Goal: Task Accomplishment & Management: Complete application form

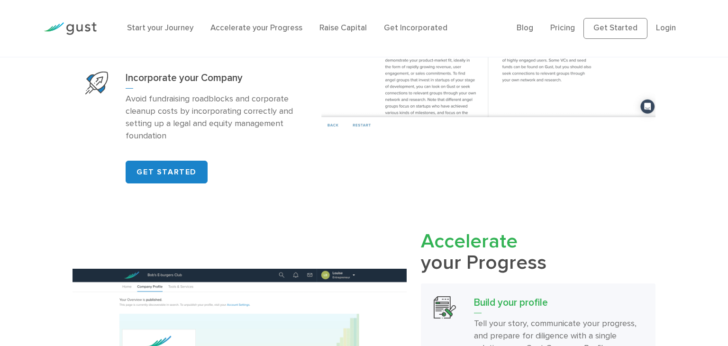
scroll to position [957, 0]
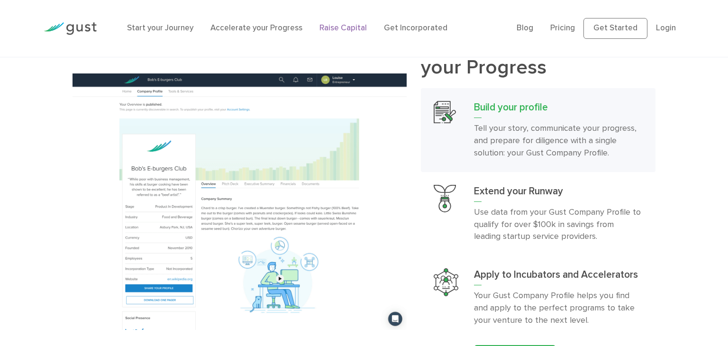
click at [348, 26] on link "Raise Capital" at bounding box center [343, 27] width 47 height 9
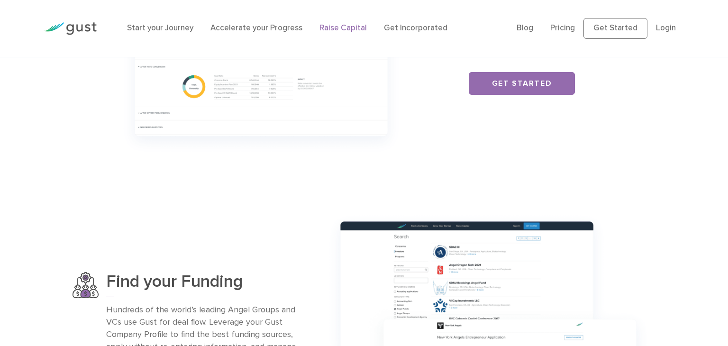
scroll to position [489, 0]
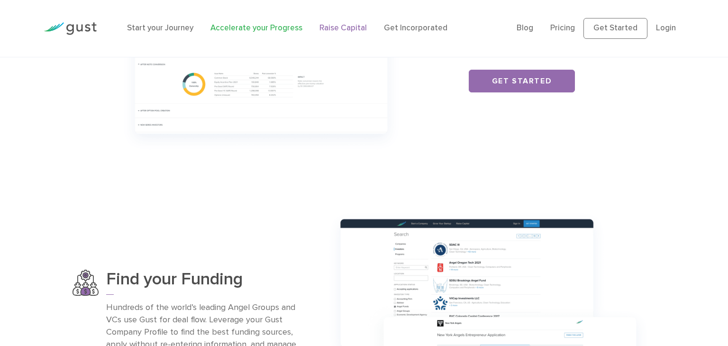
click at [270, 30] on link "Accelerate your Progress" at bounding box center [256, 27] width 92 height 9
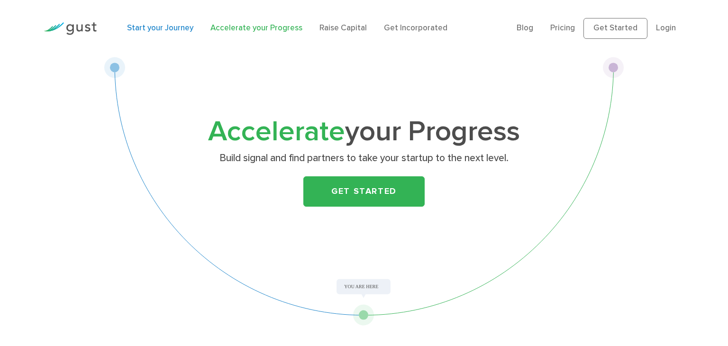
click at [175, 29] on link "Start your Journey" at bounding box center [160, 27] width 66 height 9
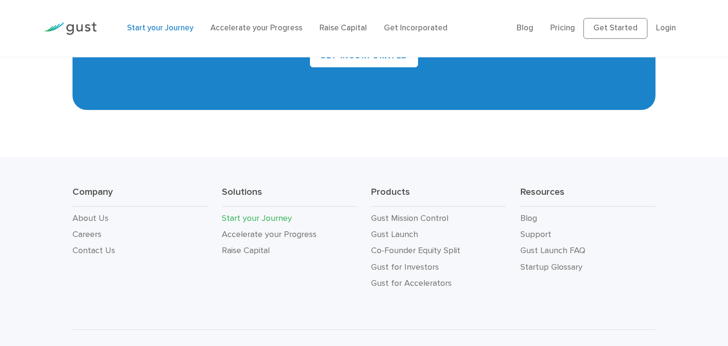
scroll to position [1681, 0]
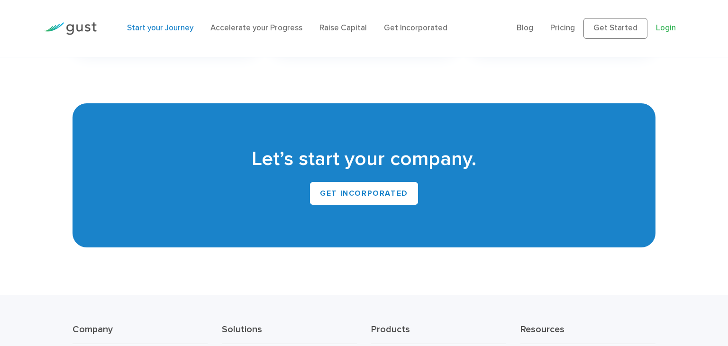
click at [671, 28] on link "Login" at bounding box center [666, 27] width 20 height 9
click at [624, 32] on link "Get Started" at bounding box center [616, 28] width 64 height 21
